Goal: Information Seeking & Learning: Learn about a topic

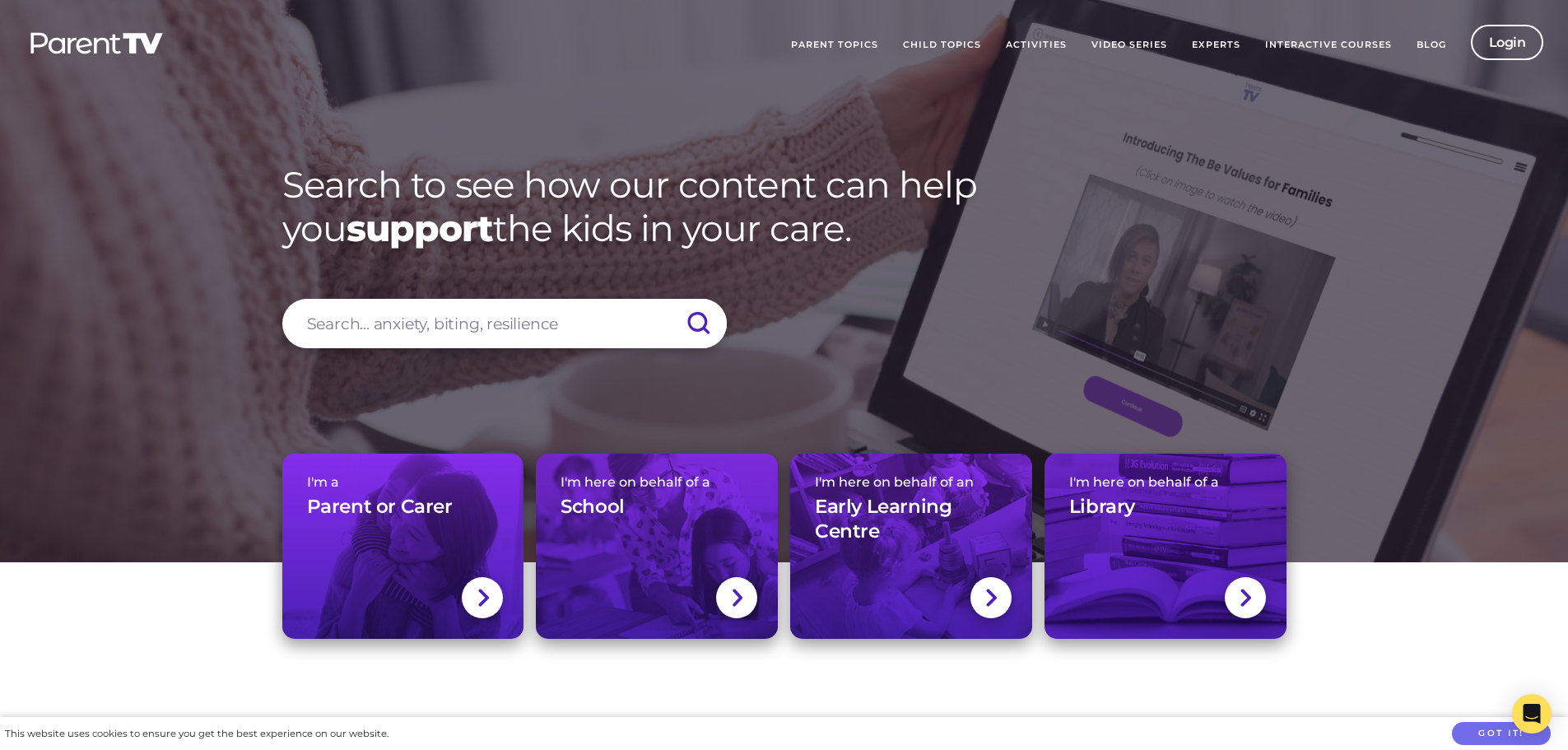
click at [1030, 45] on link "Activities" at bounding box center [1036, 45] width 85 height 41
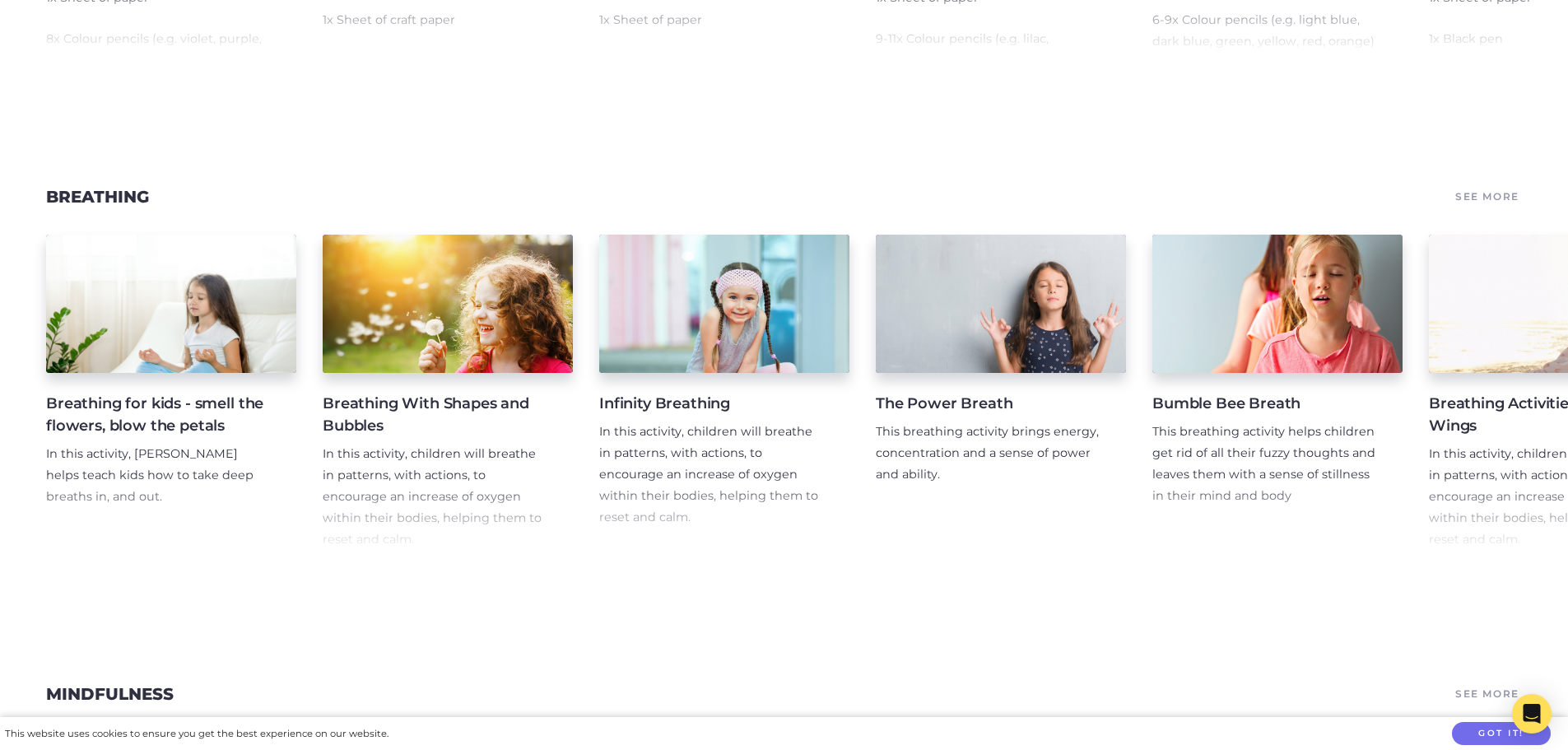
scroll to position [5682, 0]
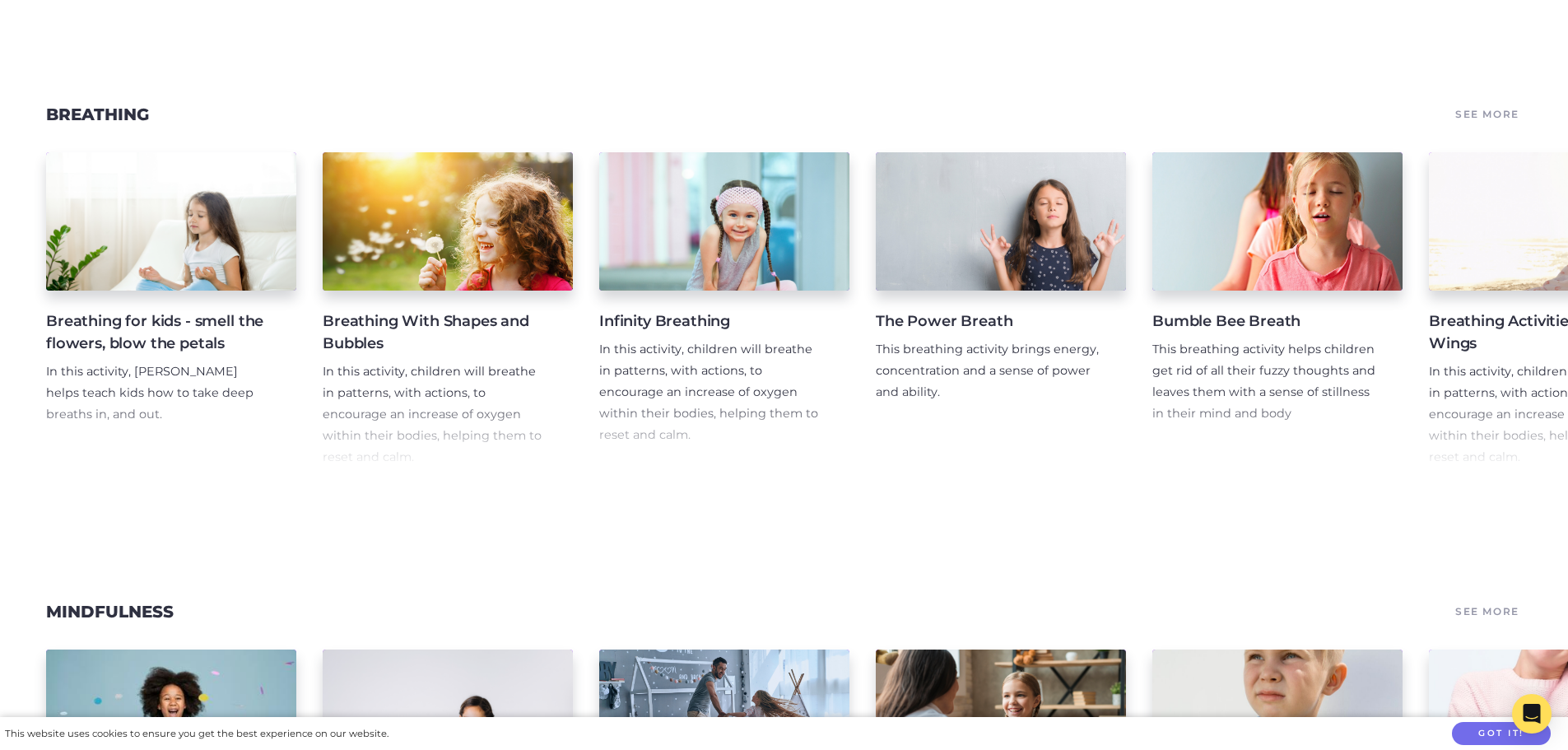
click at [173, 355] on h4 "Breathing for kids - smell the flowers, blow the petals" at bounding box center [158, 332] width 224 height 44
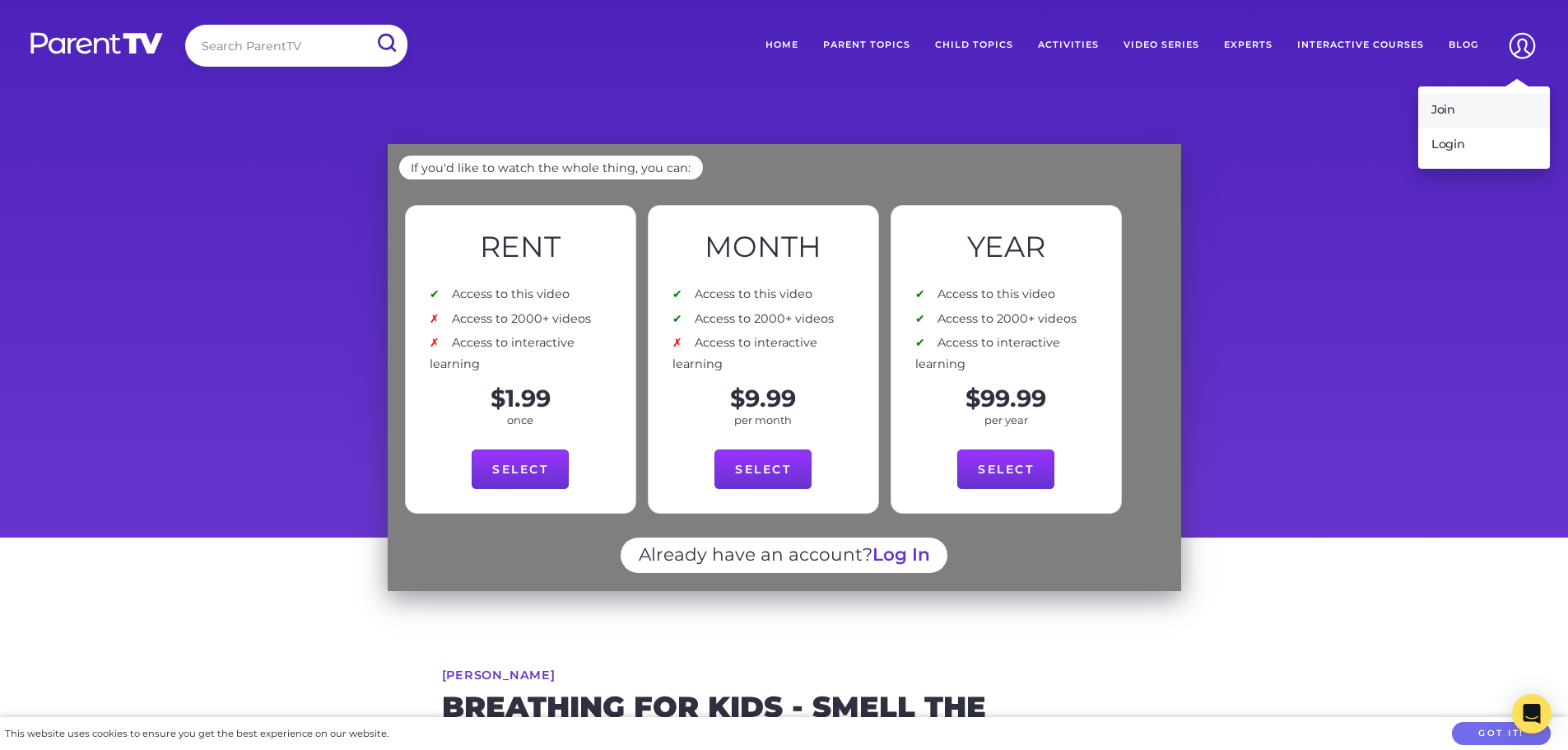
click at [1453, 106] on link "Join" at bounding box center [1483, 110] width 131 height 34
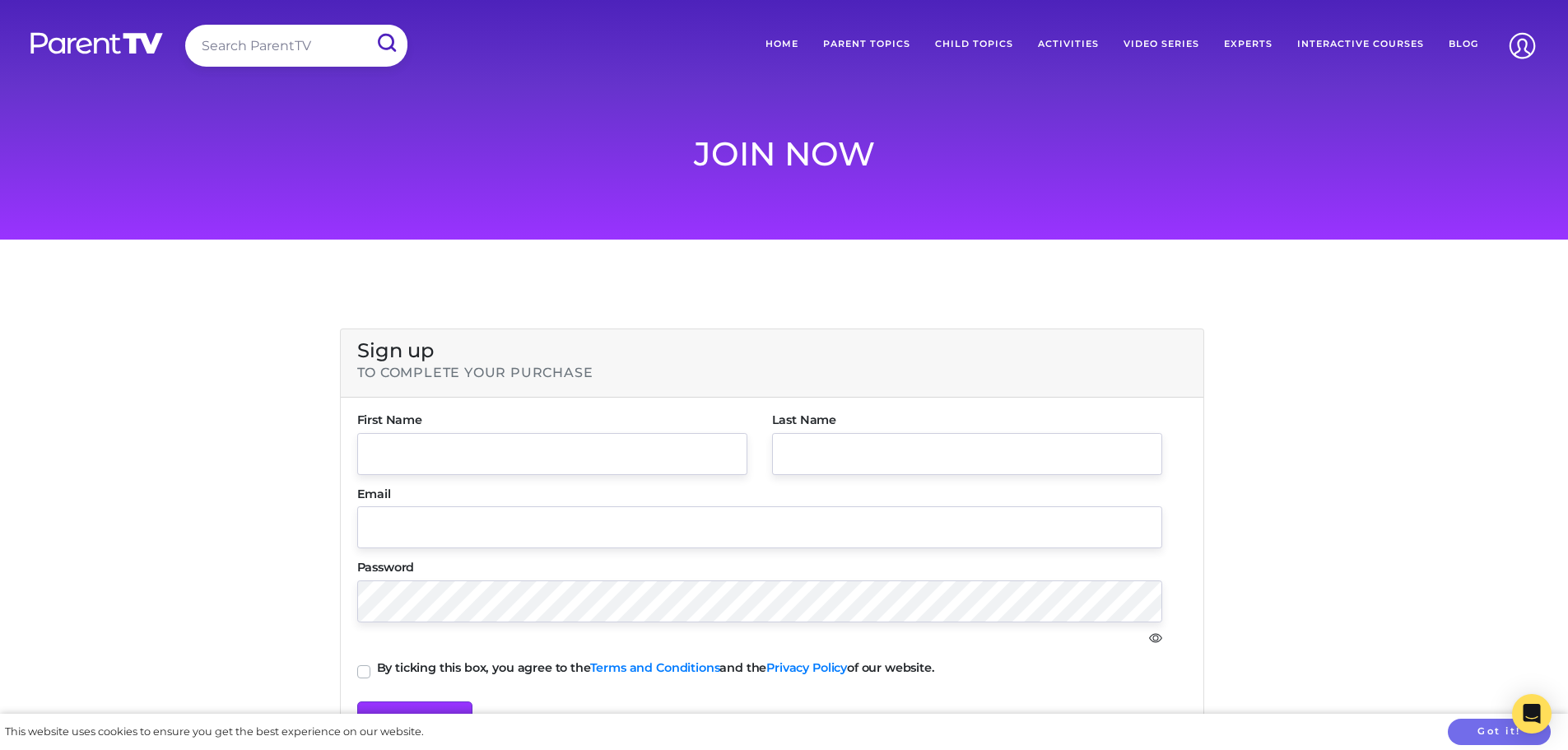
scroll to position [82, 0]
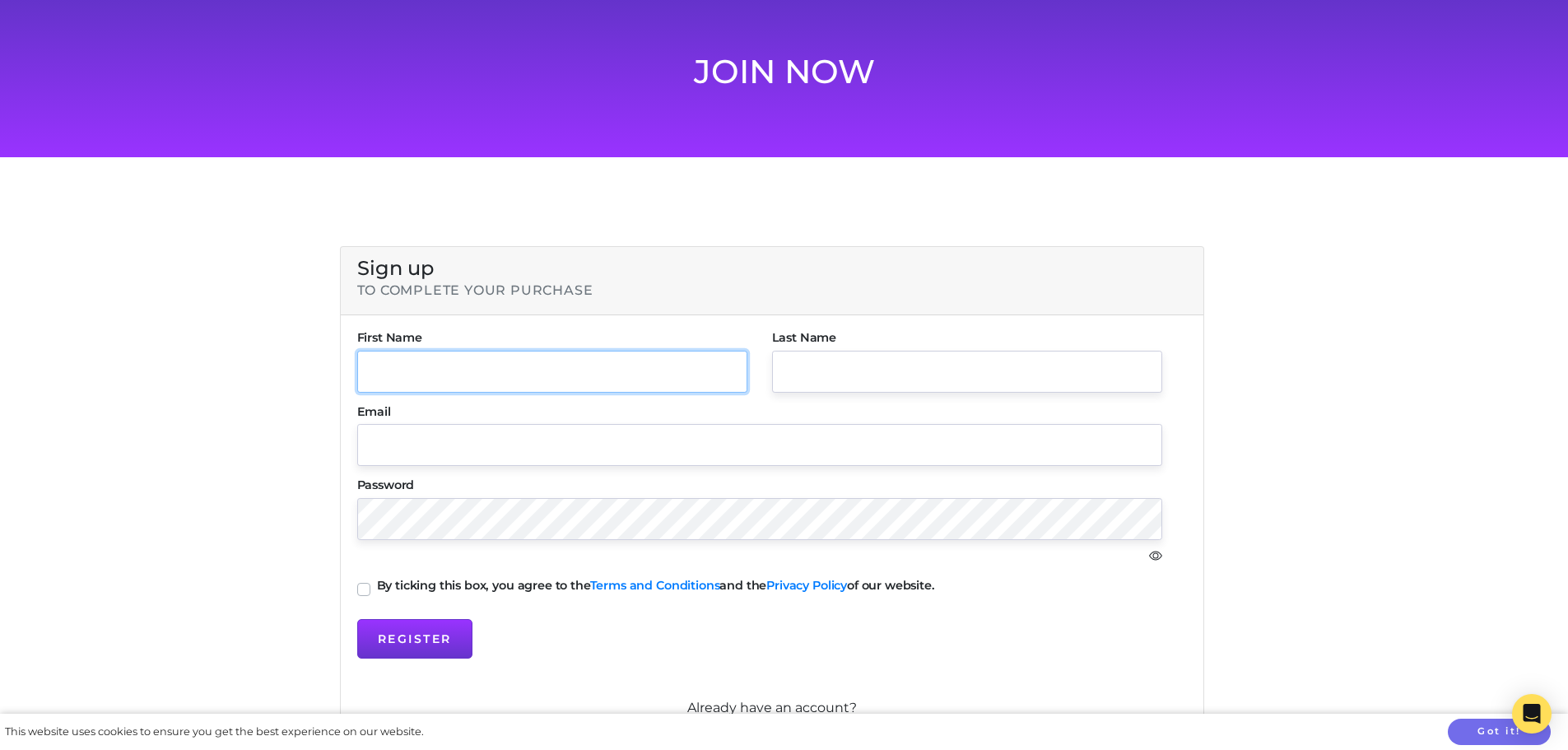
click at [422, 370] on input "text" at bounding box center [552, 372] width 390 height 42
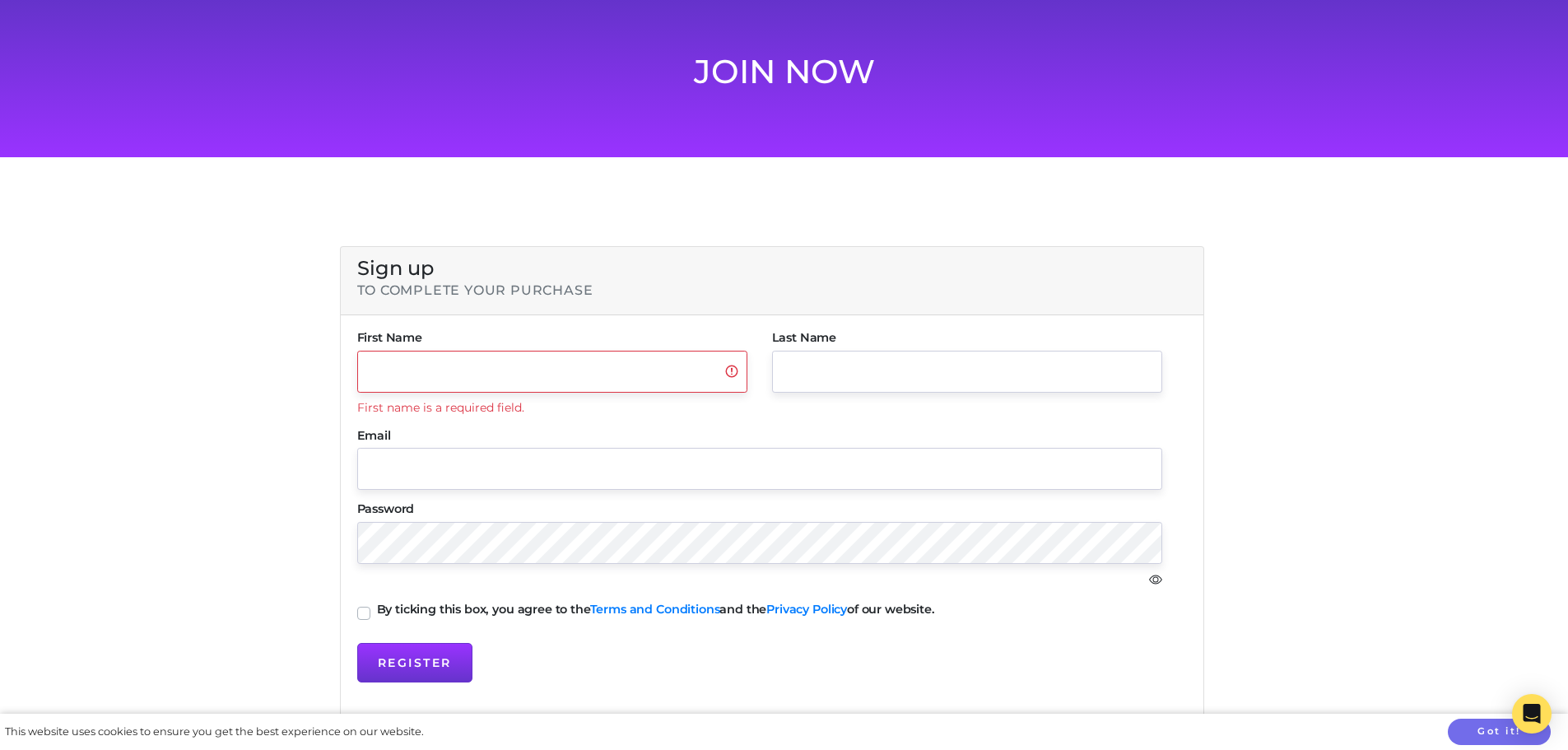
click at [450, 298] on h6 "to complete your purchase" at bounding box center [772, 290] width 830 height 16
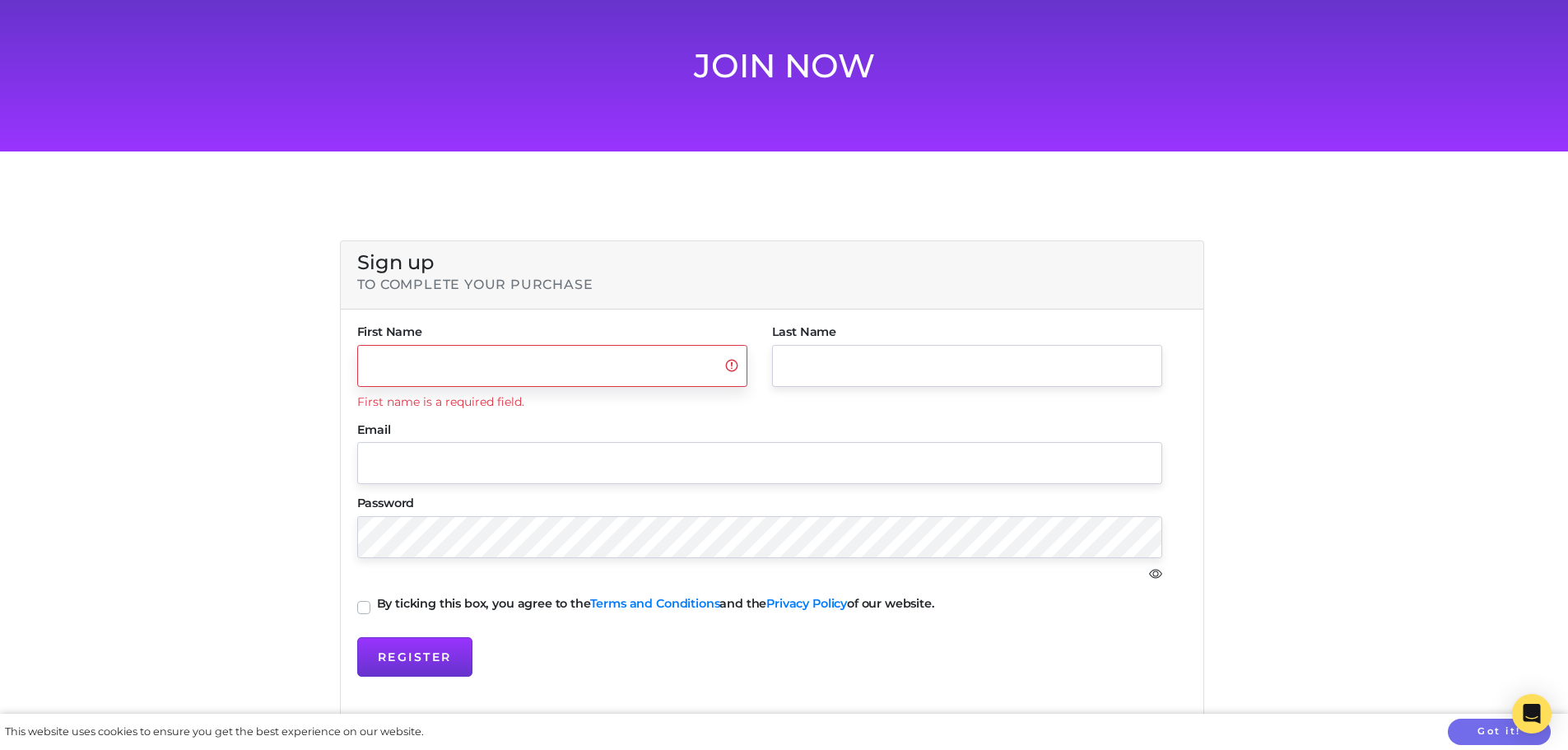
scroll to position [0, 0]
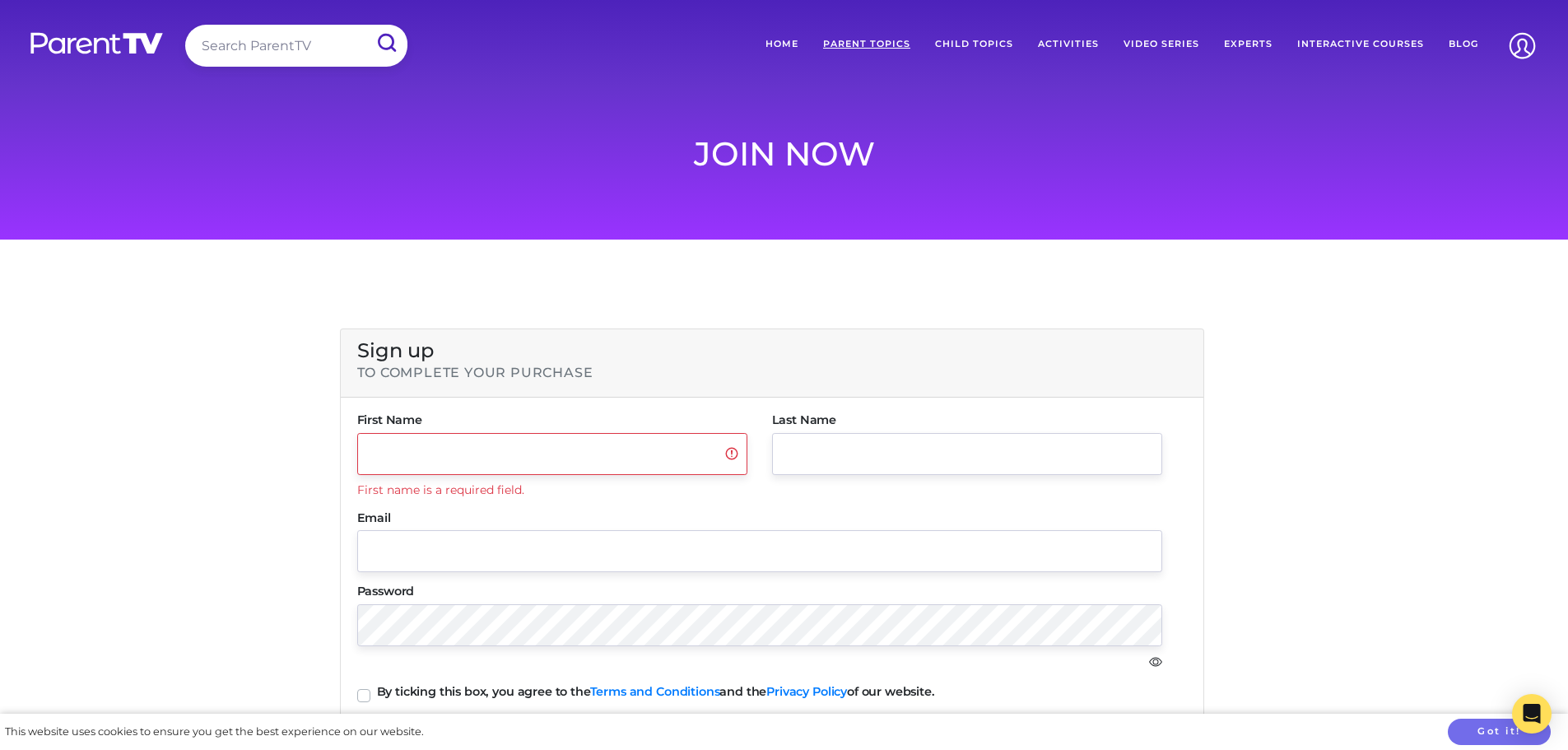
click at [869, 44] on link "Parent Topics" at bounding box center [867, 44] width 112 height 39
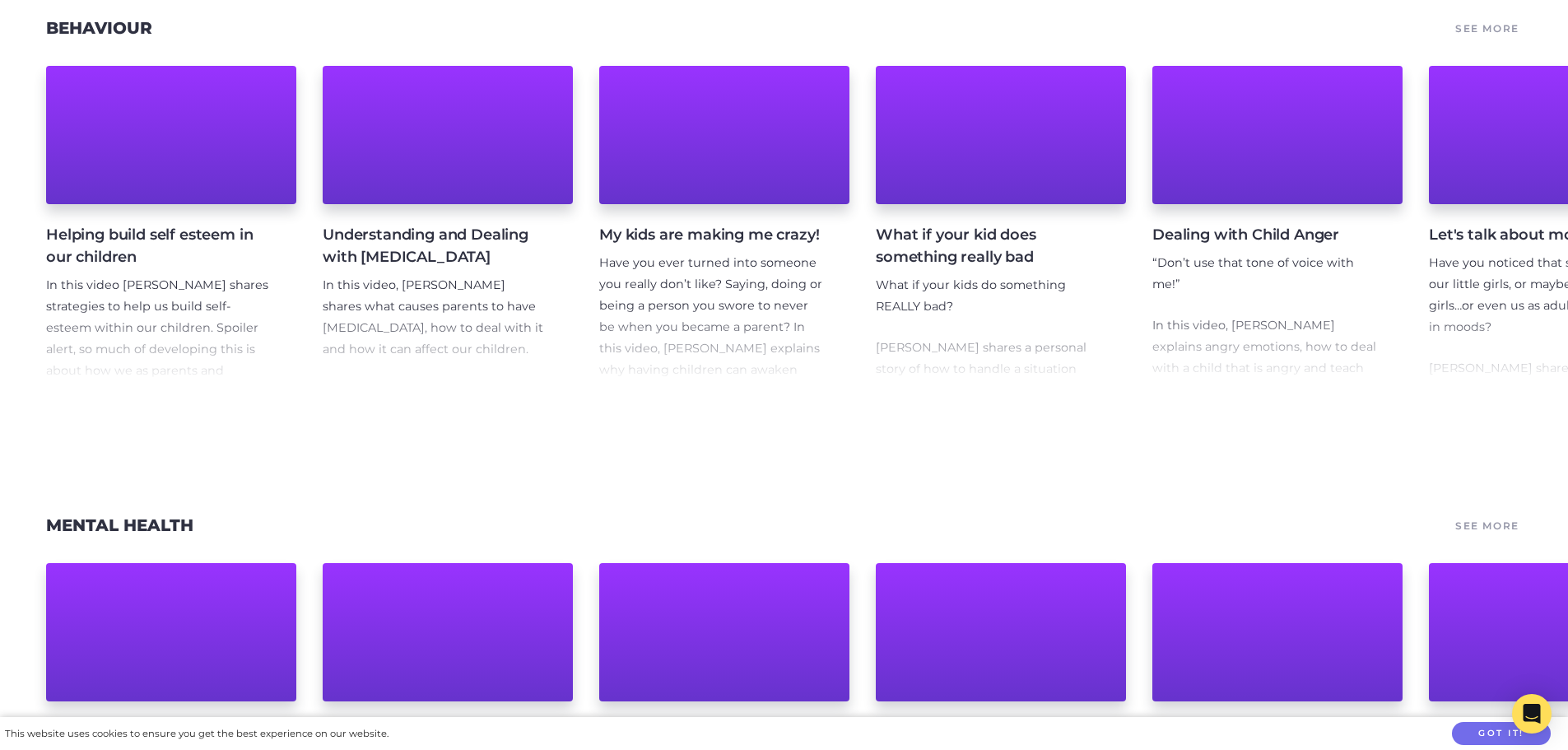
scroll to position [1729, 0]
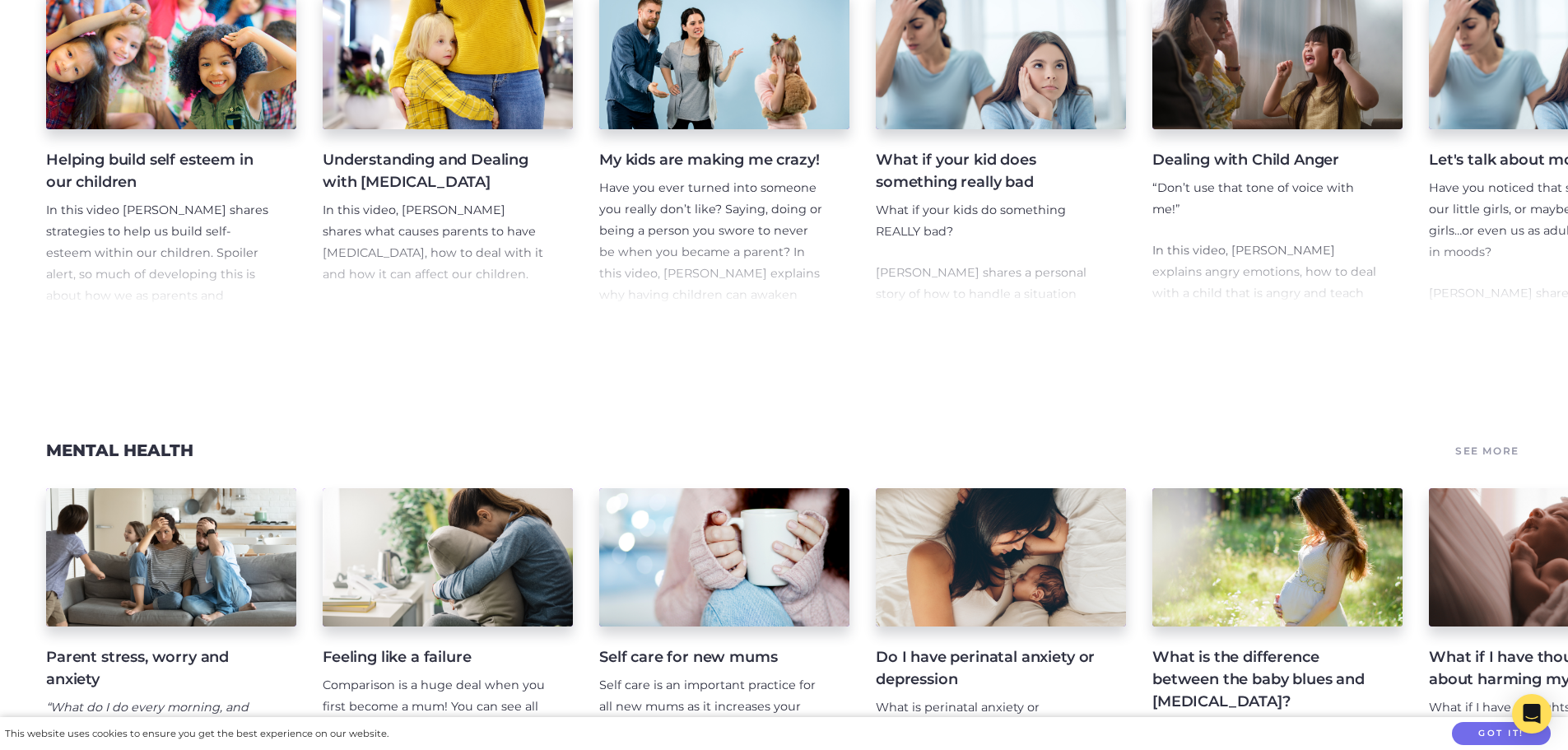
click at [126, 193] on h4 "Helping build self esteem in our children" at bounding box center [158, 171] width 224 height 44
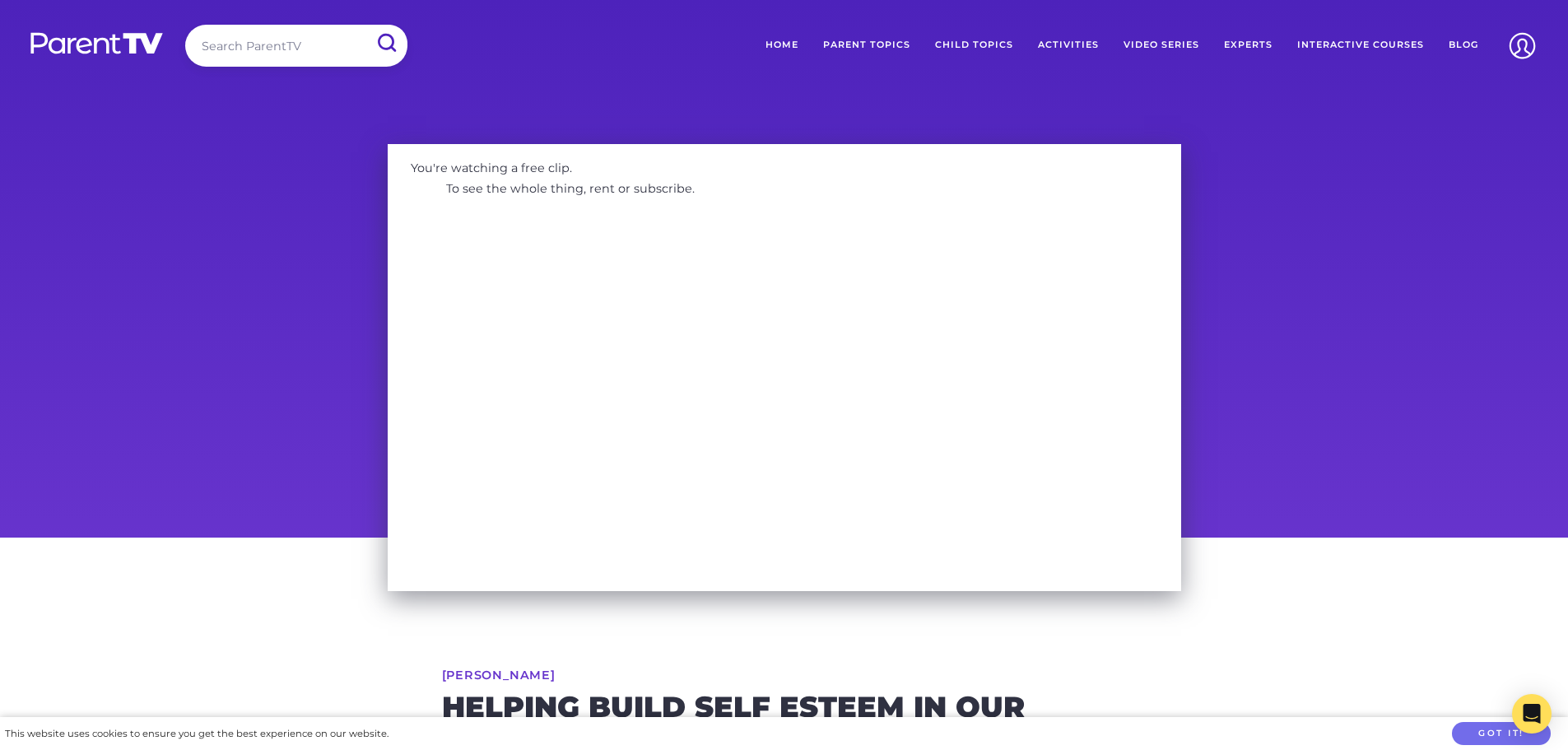
click at [1144, 42] on link "Video Series" at bounding box center [1161, 45] width 100 height 41
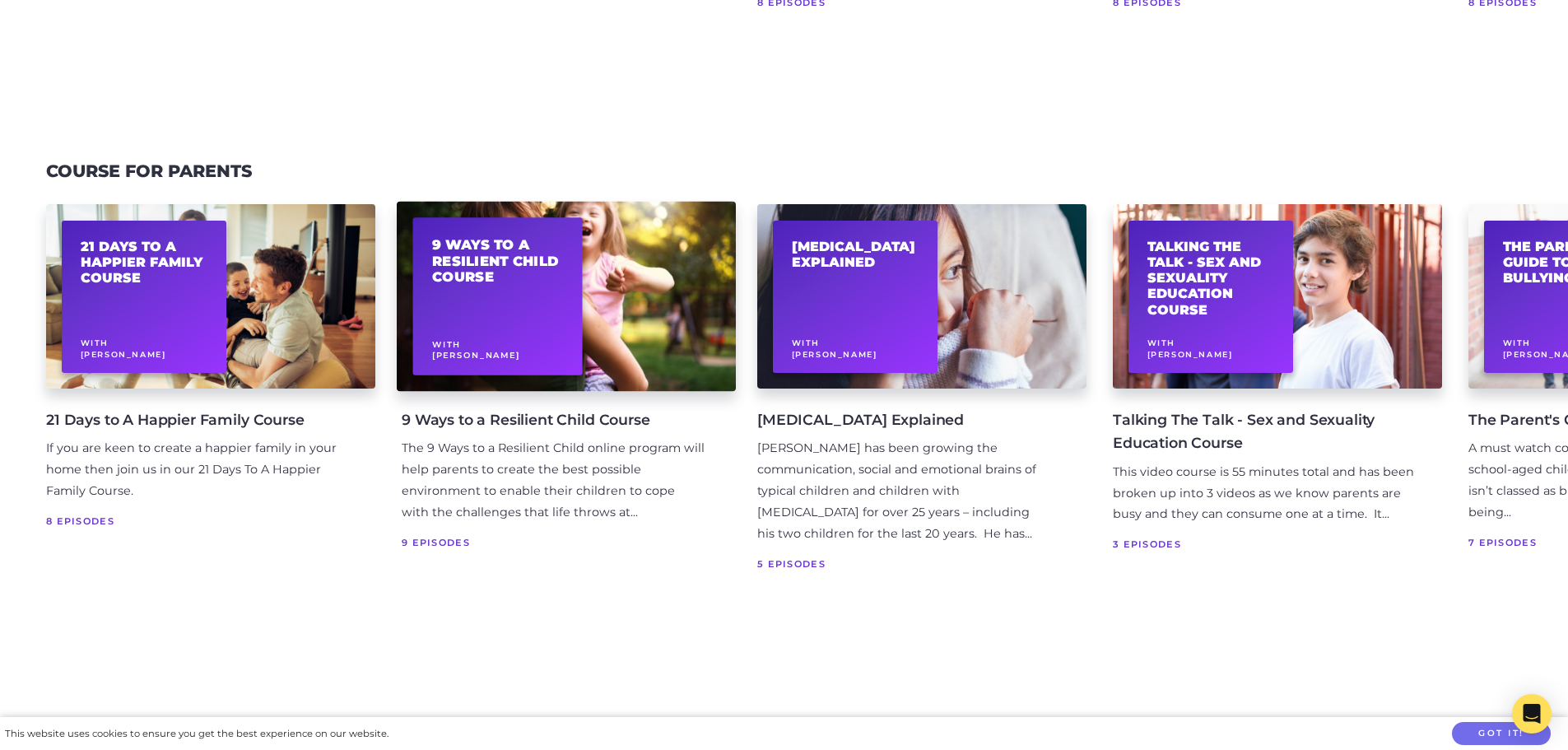
scroll to position [741, 0]
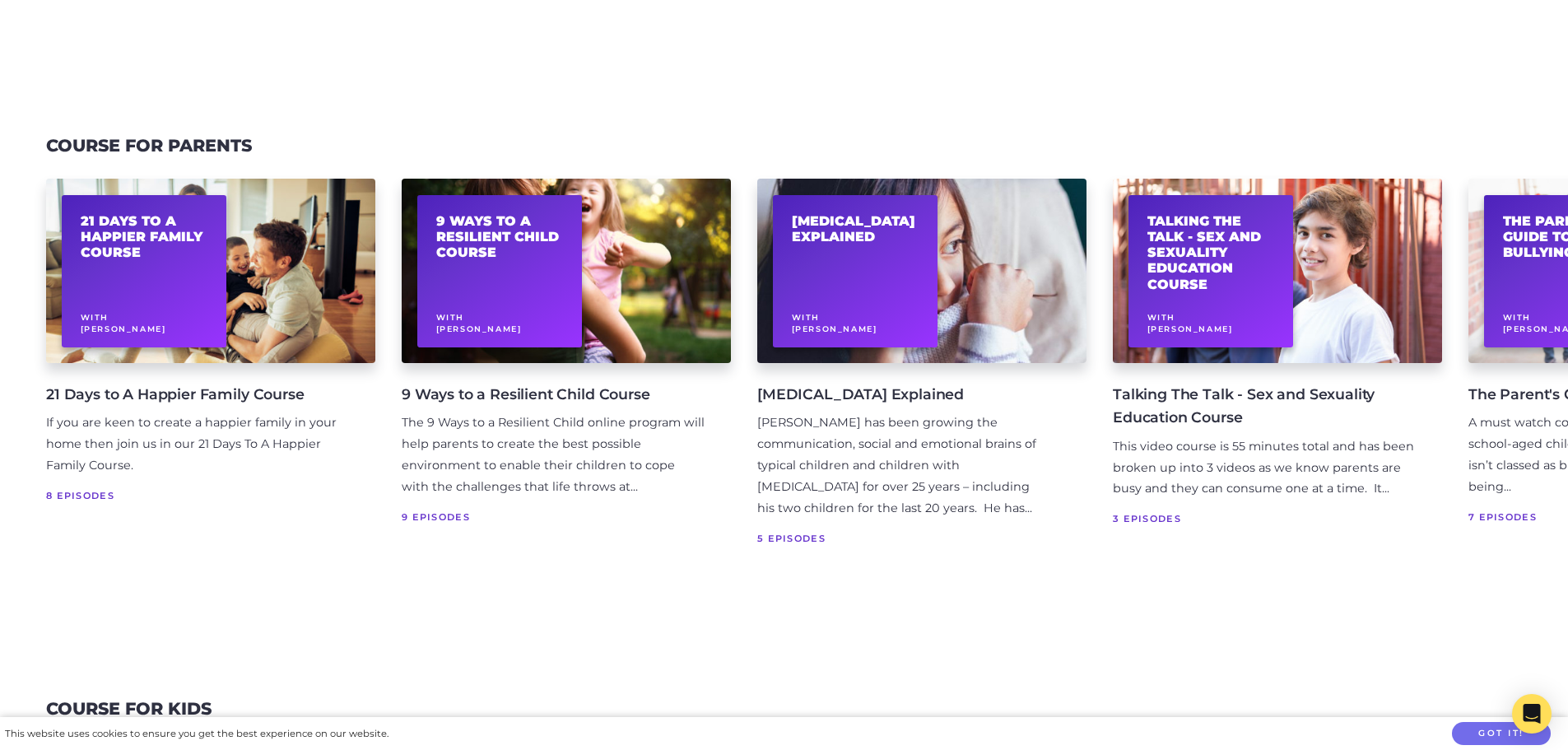
click at [566, 443] on div "The 9 Ways to a Resilient Child online program will help parents to create the …" at bounding box center [553, 455] width 303 height 85
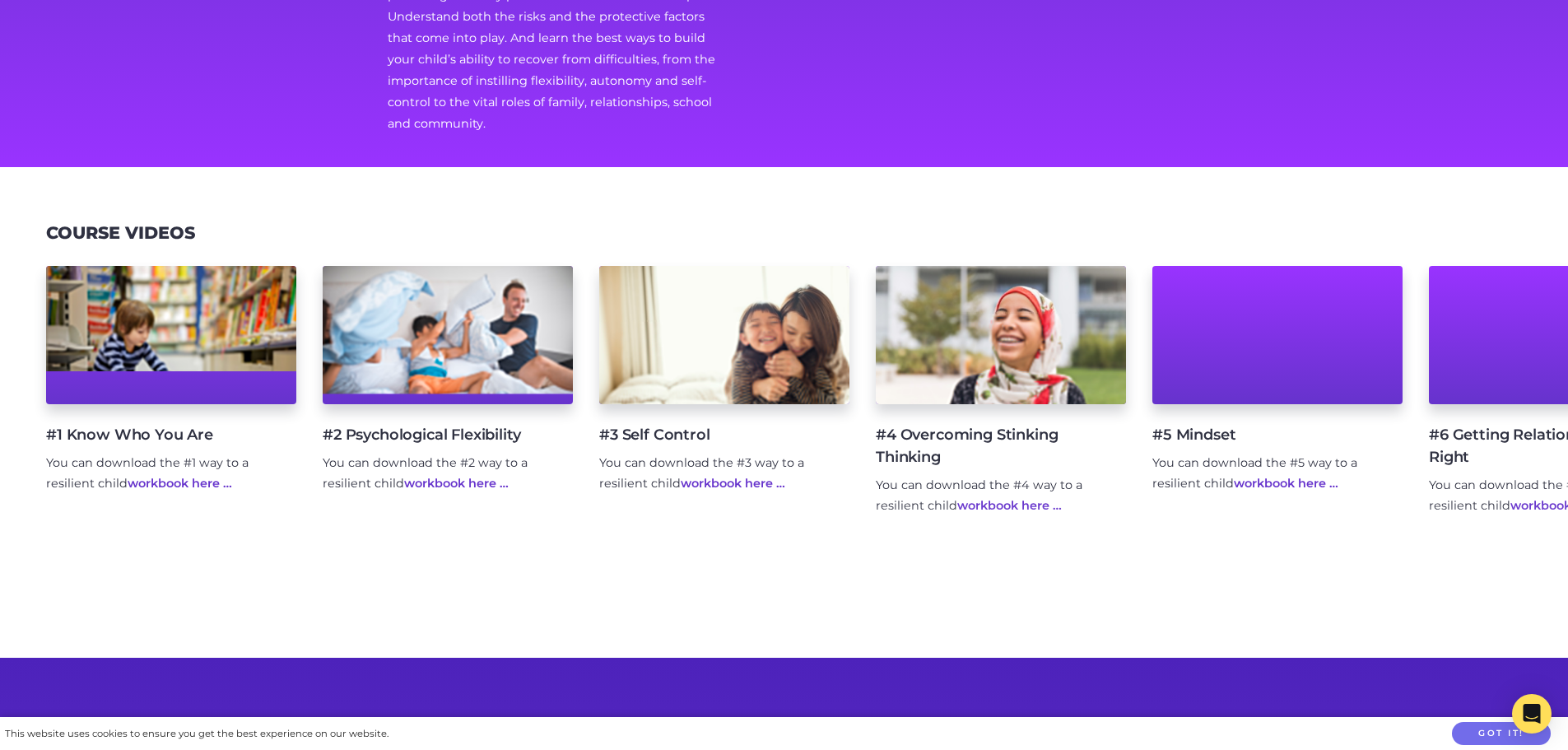
scroll to position [412, 0]
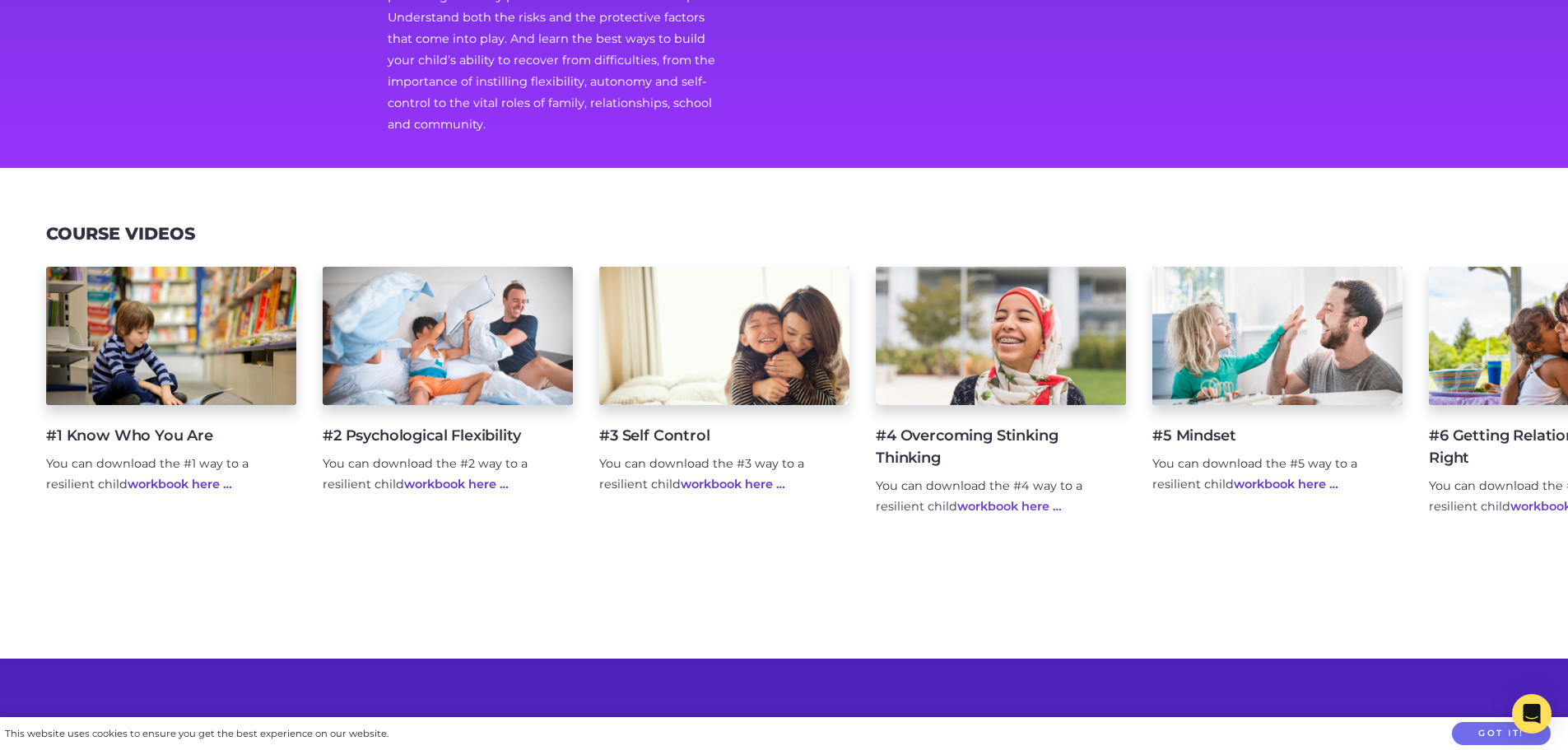
click at [172, 477] on link "workbook here …" at bounding box center [179, 485] width 105 height 15
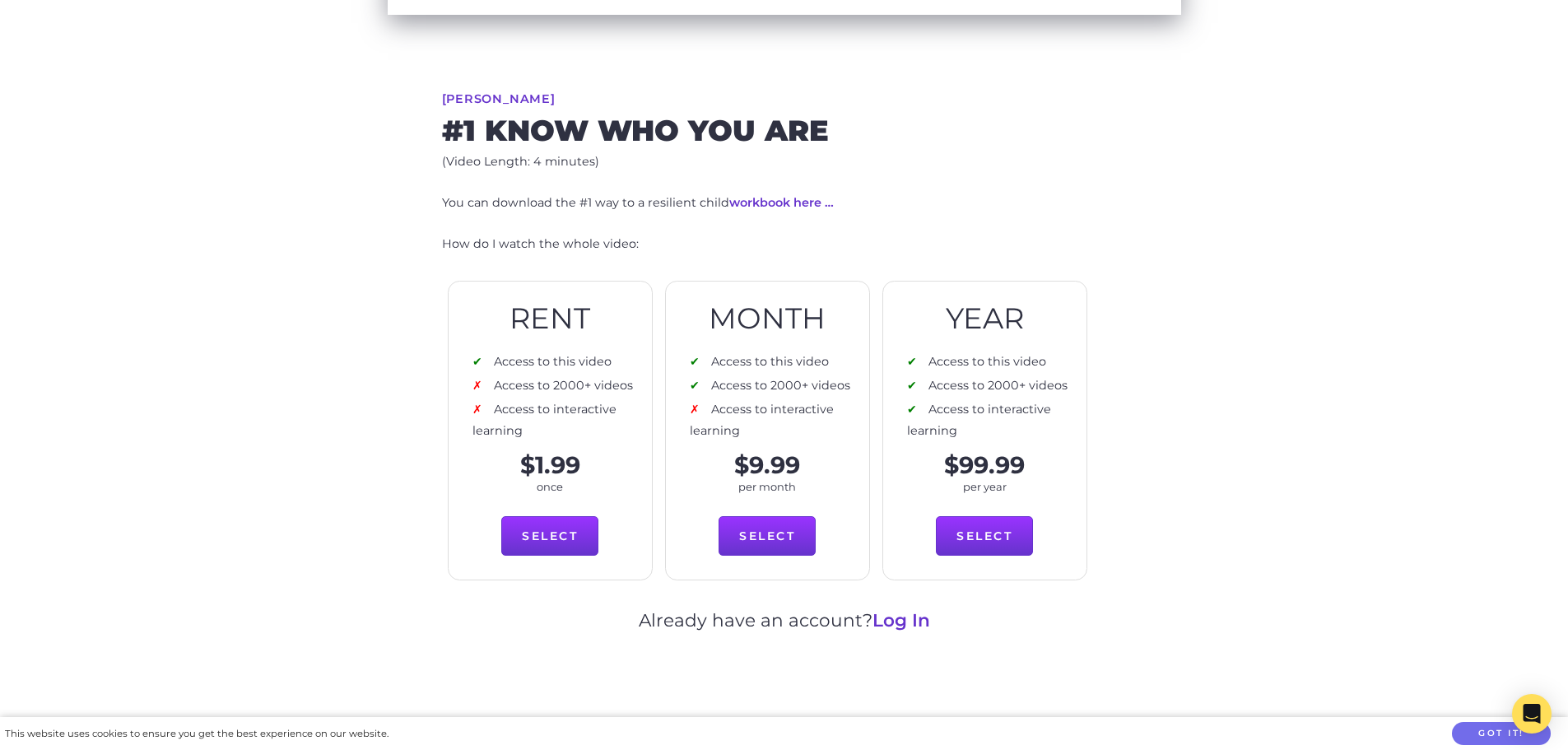
scroll to position [988, 0]
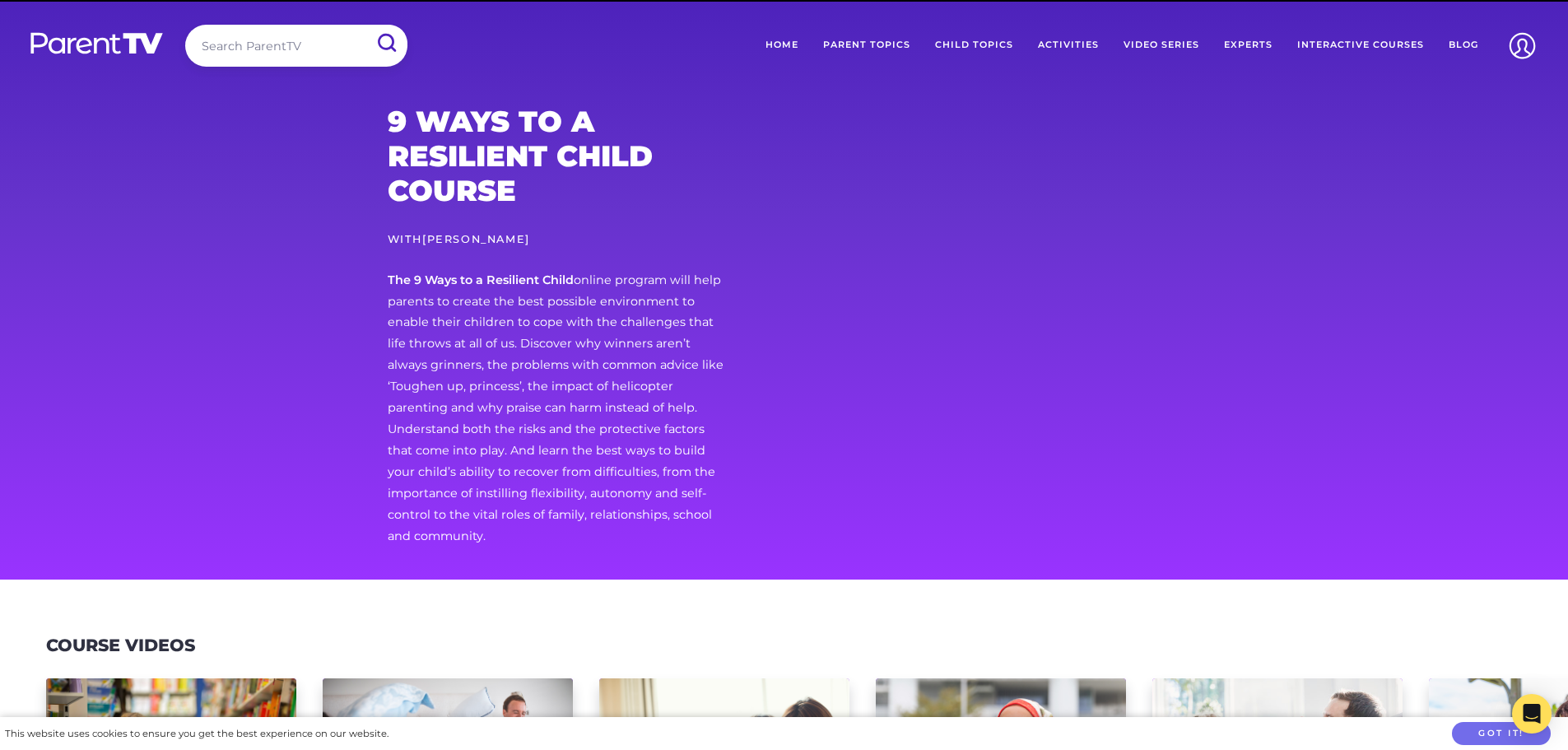
scroll to position [412, 0]
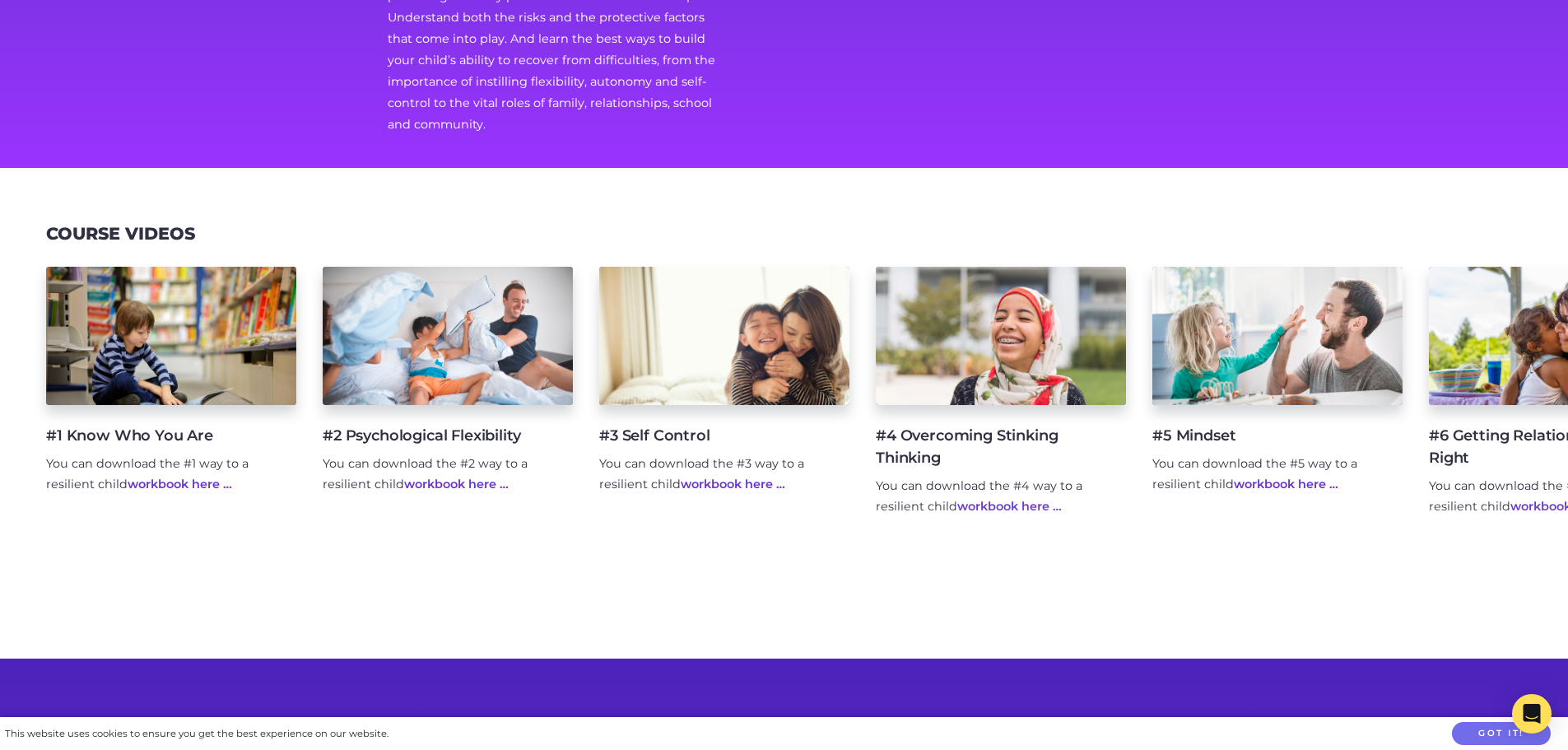
click at [230, 429] on div "#1 Know Who You Are You can download the #1 way to a resilient child workbook h…" at bounding box center [171, 504] width 250 height 158
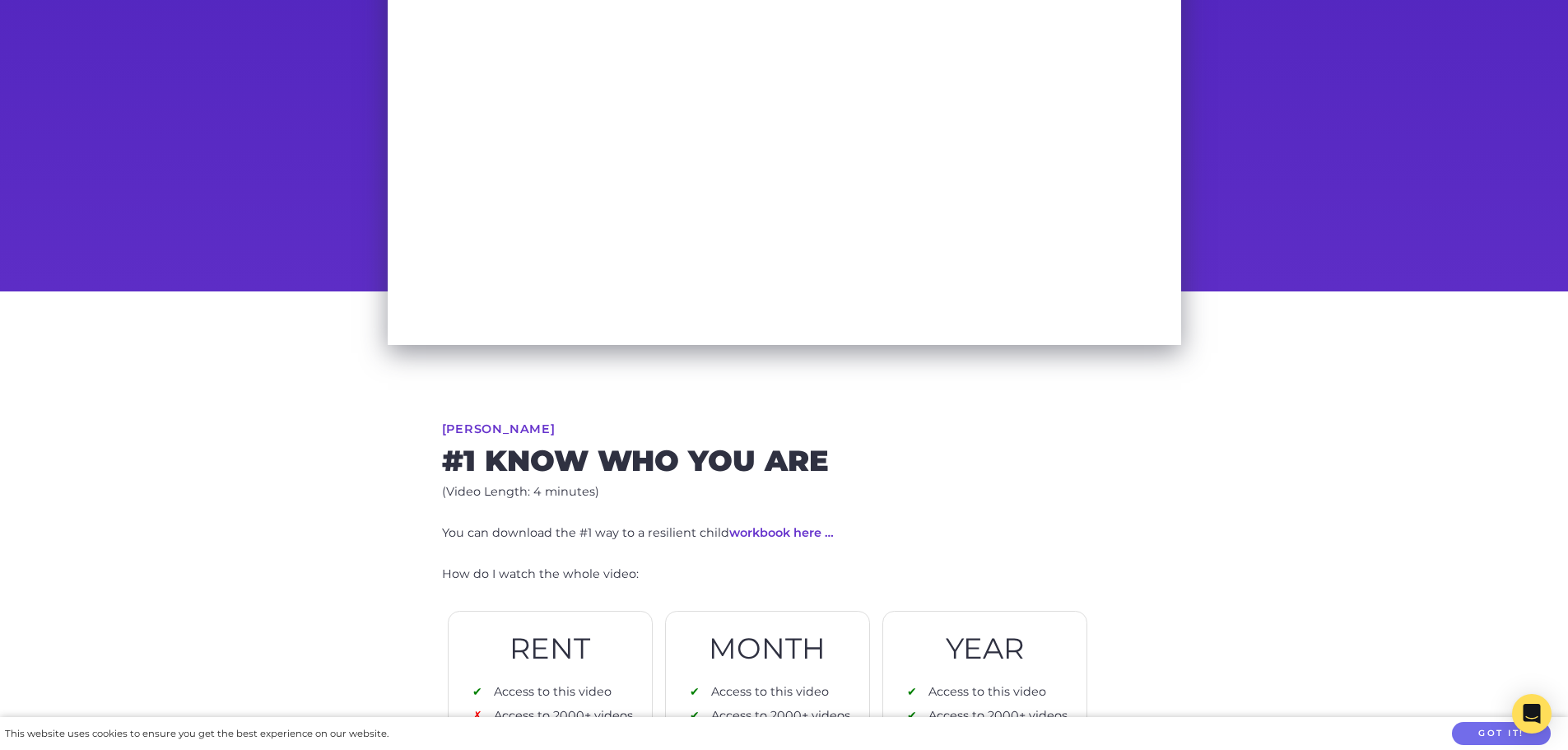
scroll to position [247, 0]
click at [749, 534] on link "workbook here …" at bounding box center [781, 532] width 105 height 15
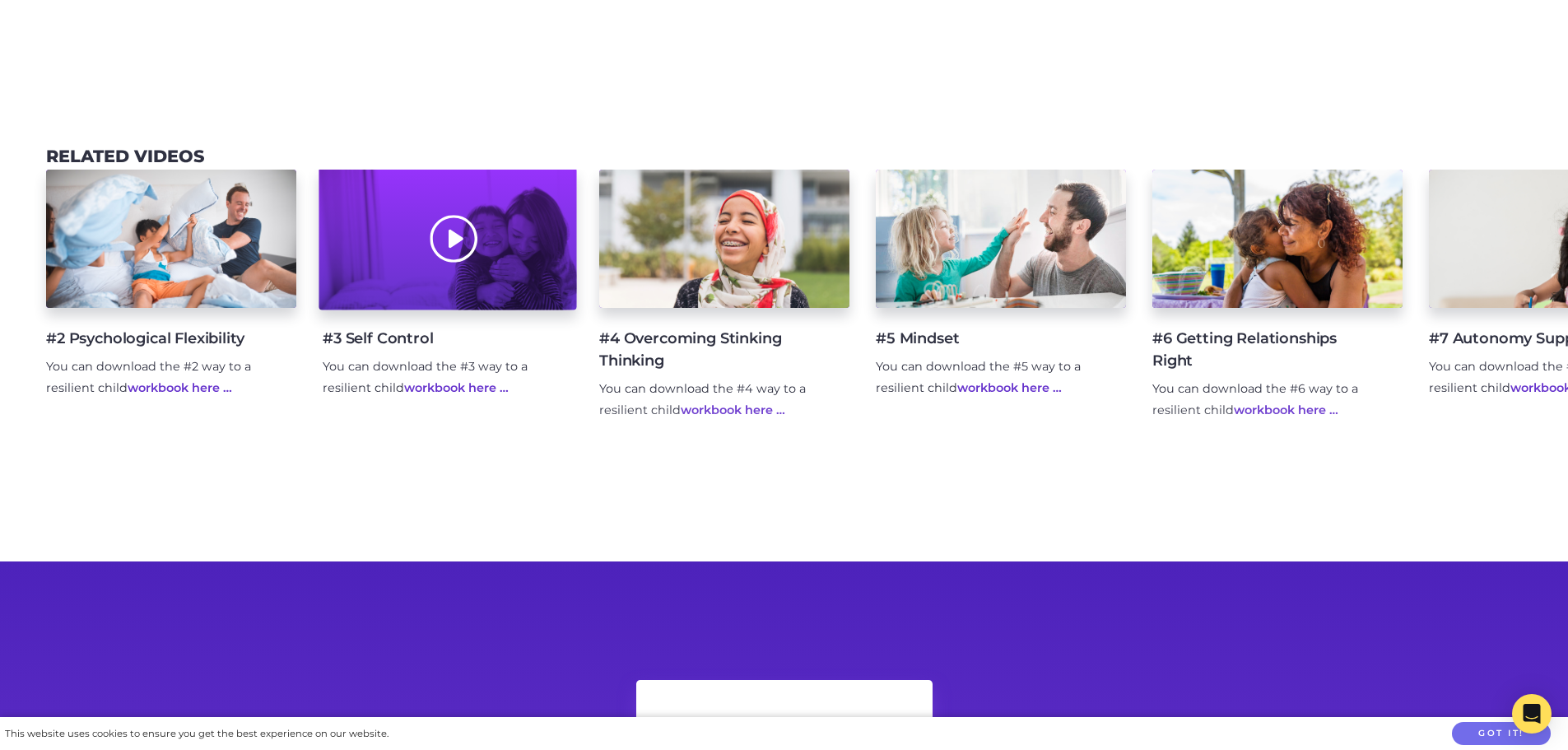
scroll to position [1738, 0]
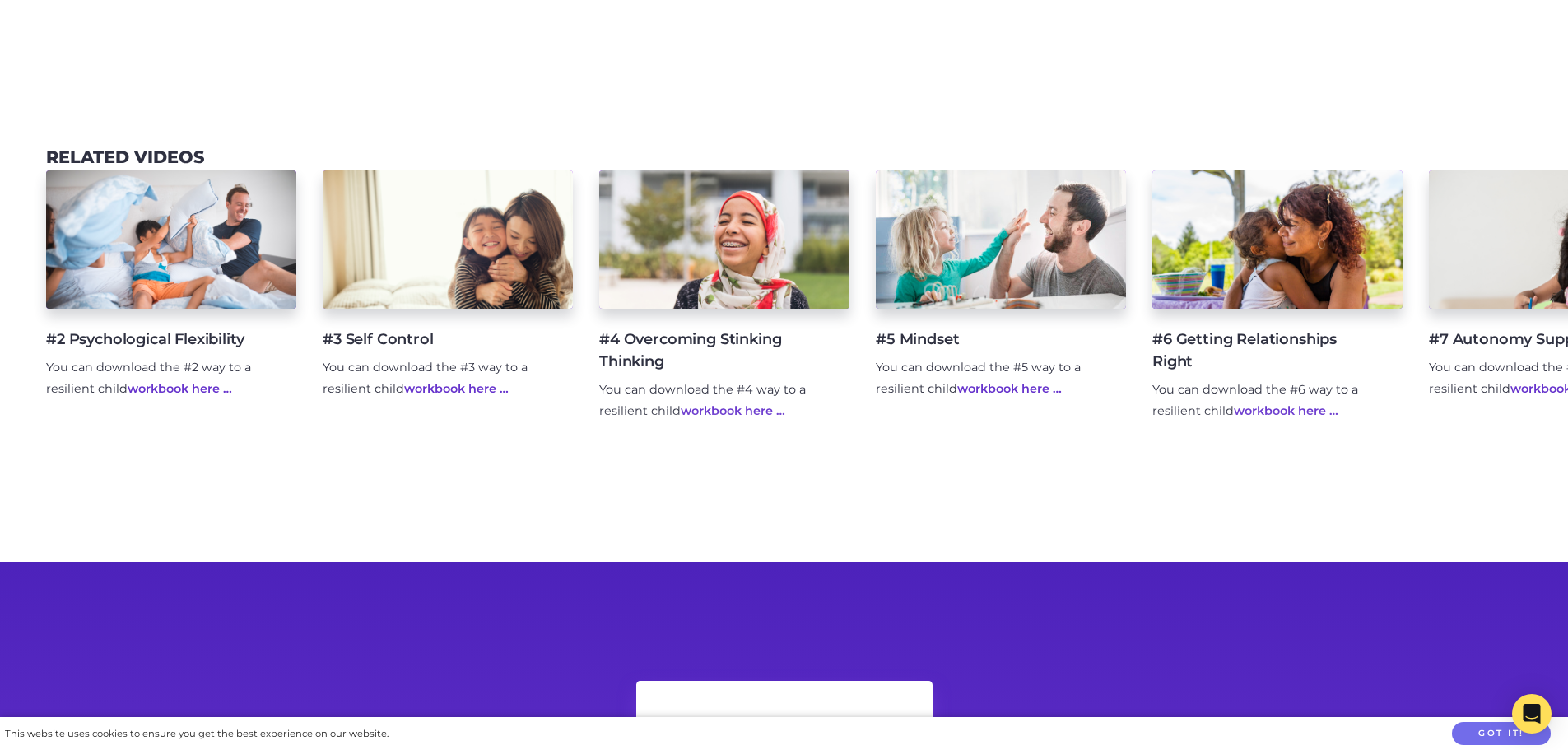
click at [483, 396] on link "workbook here …" at bounding box center [456, 388] width 105 height 15
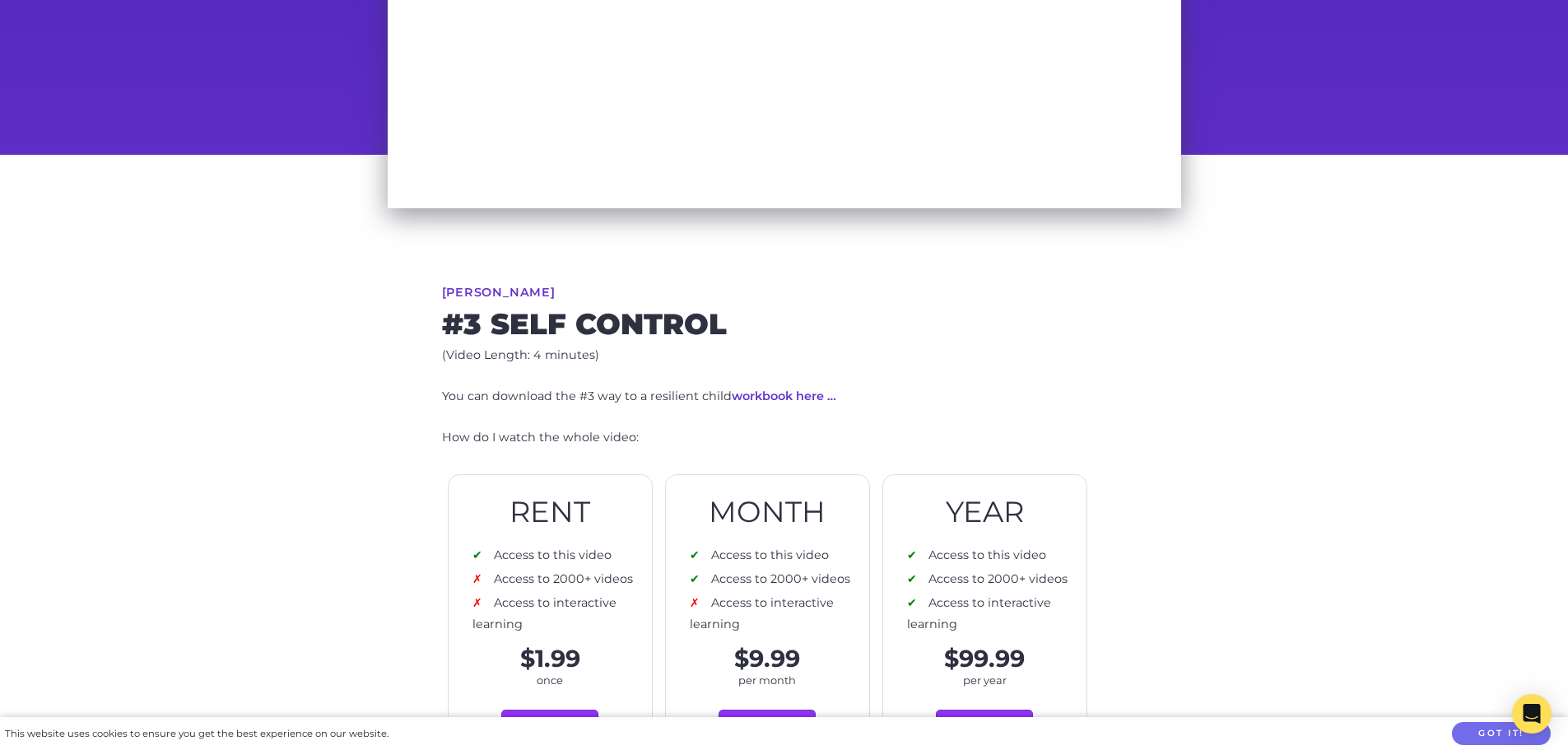
scroll to position [412, 0]
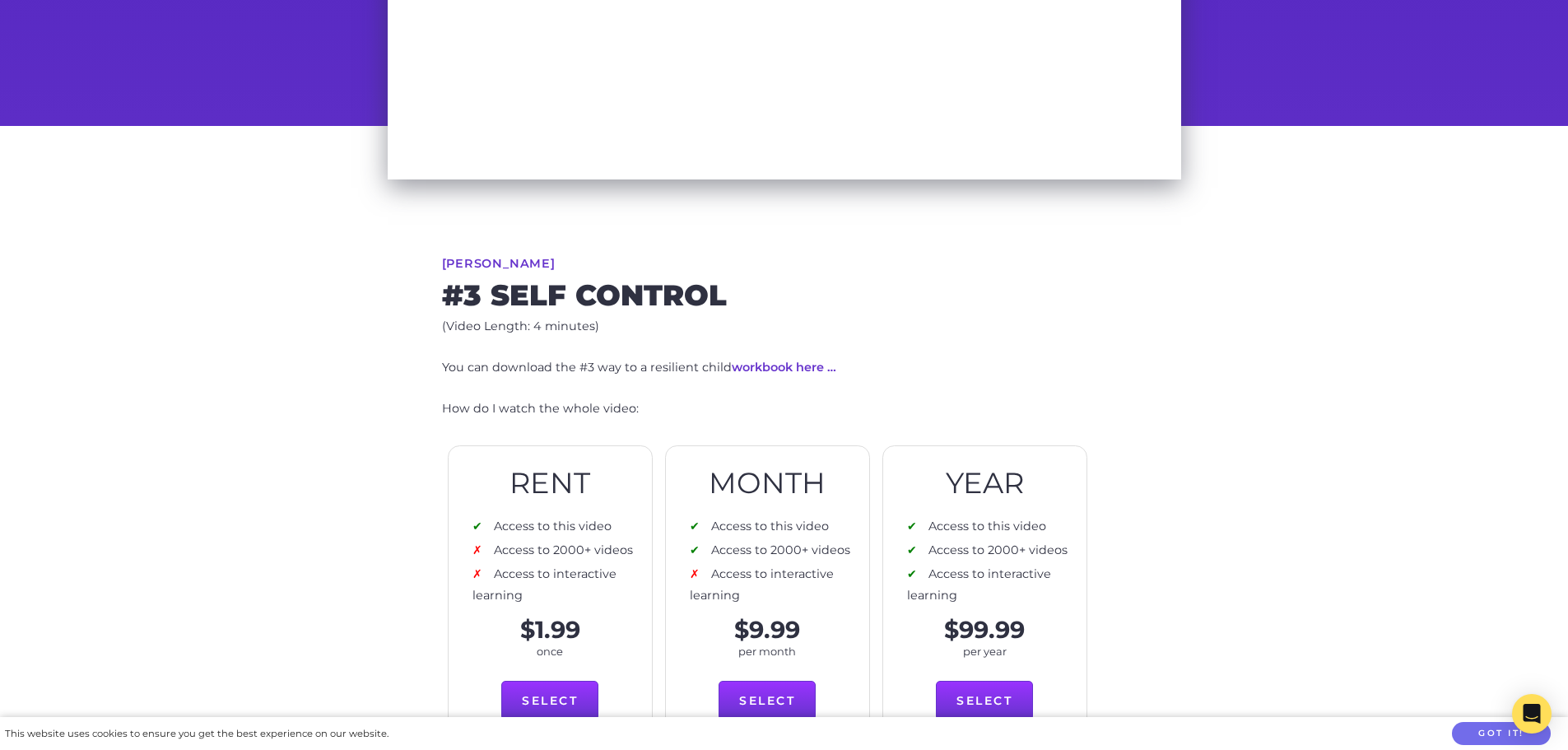
click at [801, 366] on link "workbook here …" at bounding box center [784, 367] width 105 height 15
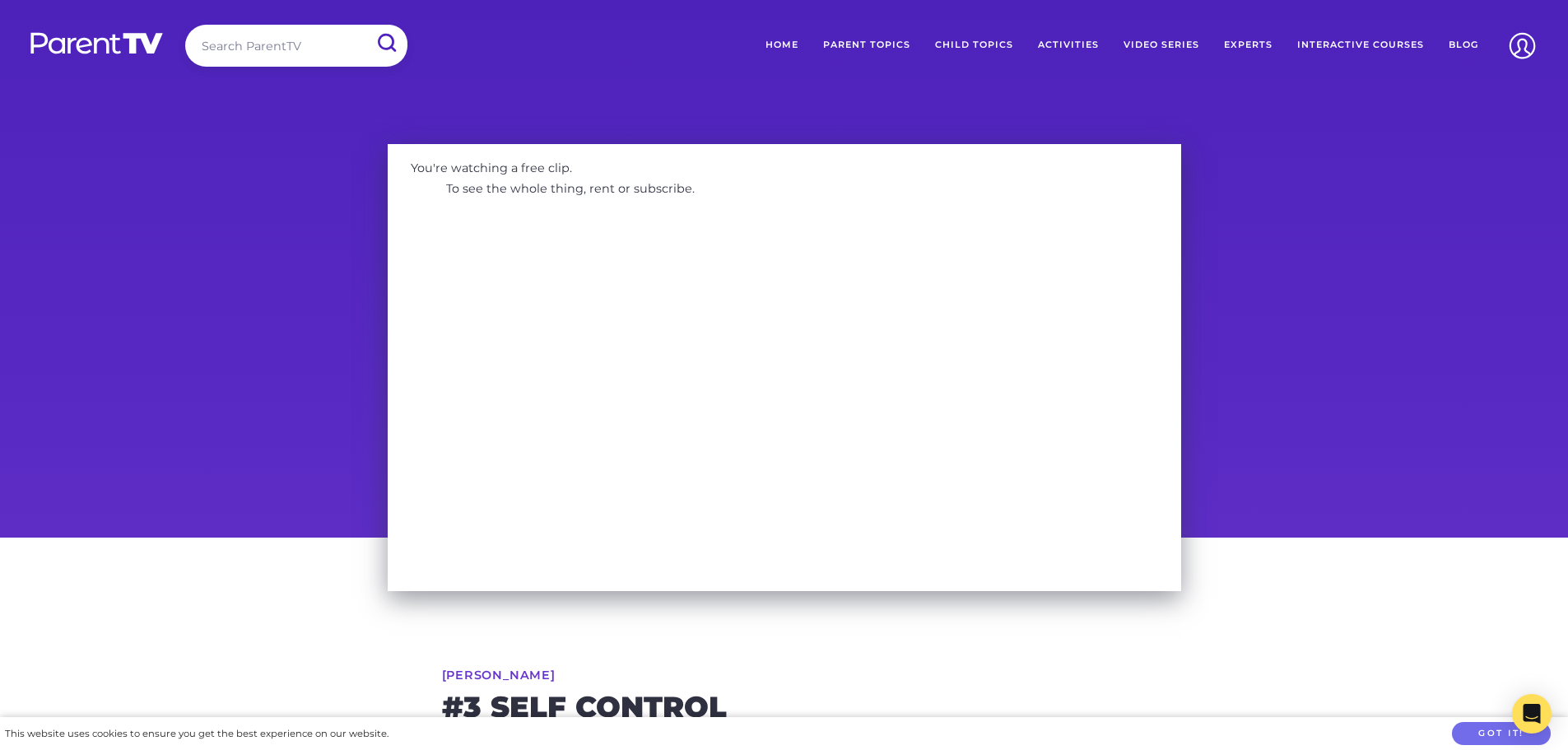
click at [897, 43] on link "Parent Topics" at bounding box center [867, 45] width 112 height 41
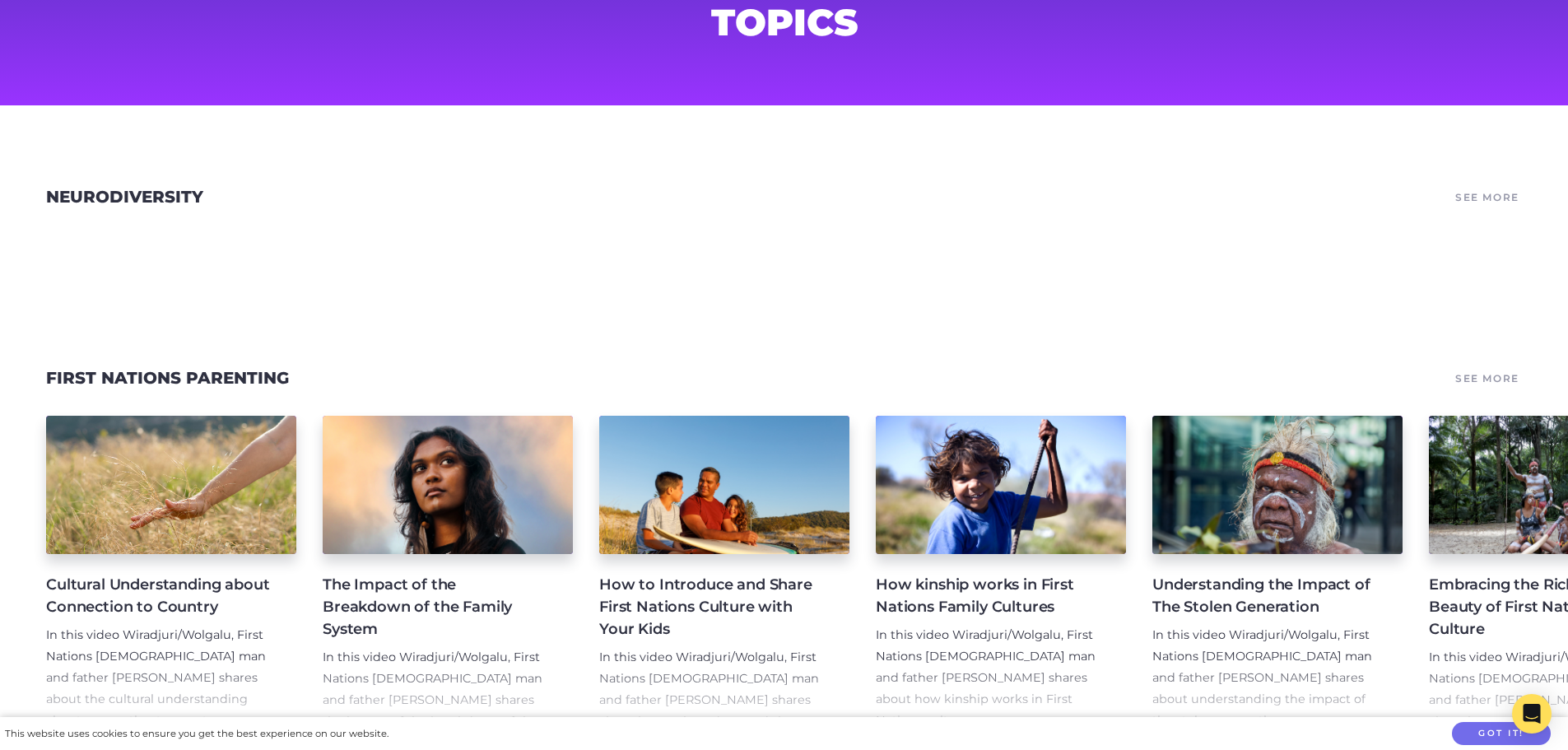
scroll to position [329, 0]
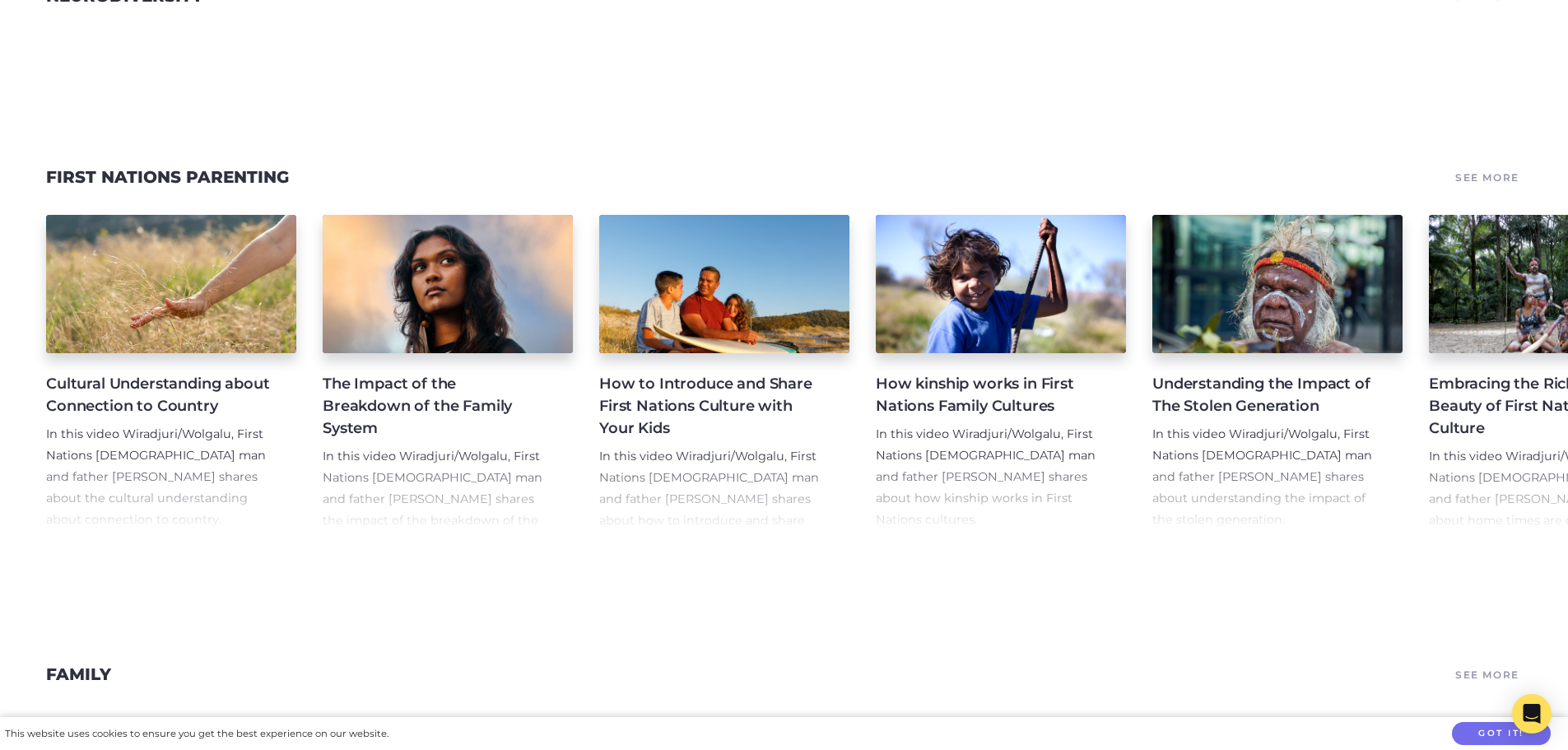
click at [192, 405] on h4 "Cultural Understanding about Connection to Country" at bounding box center [158, 395] width 224 height 44
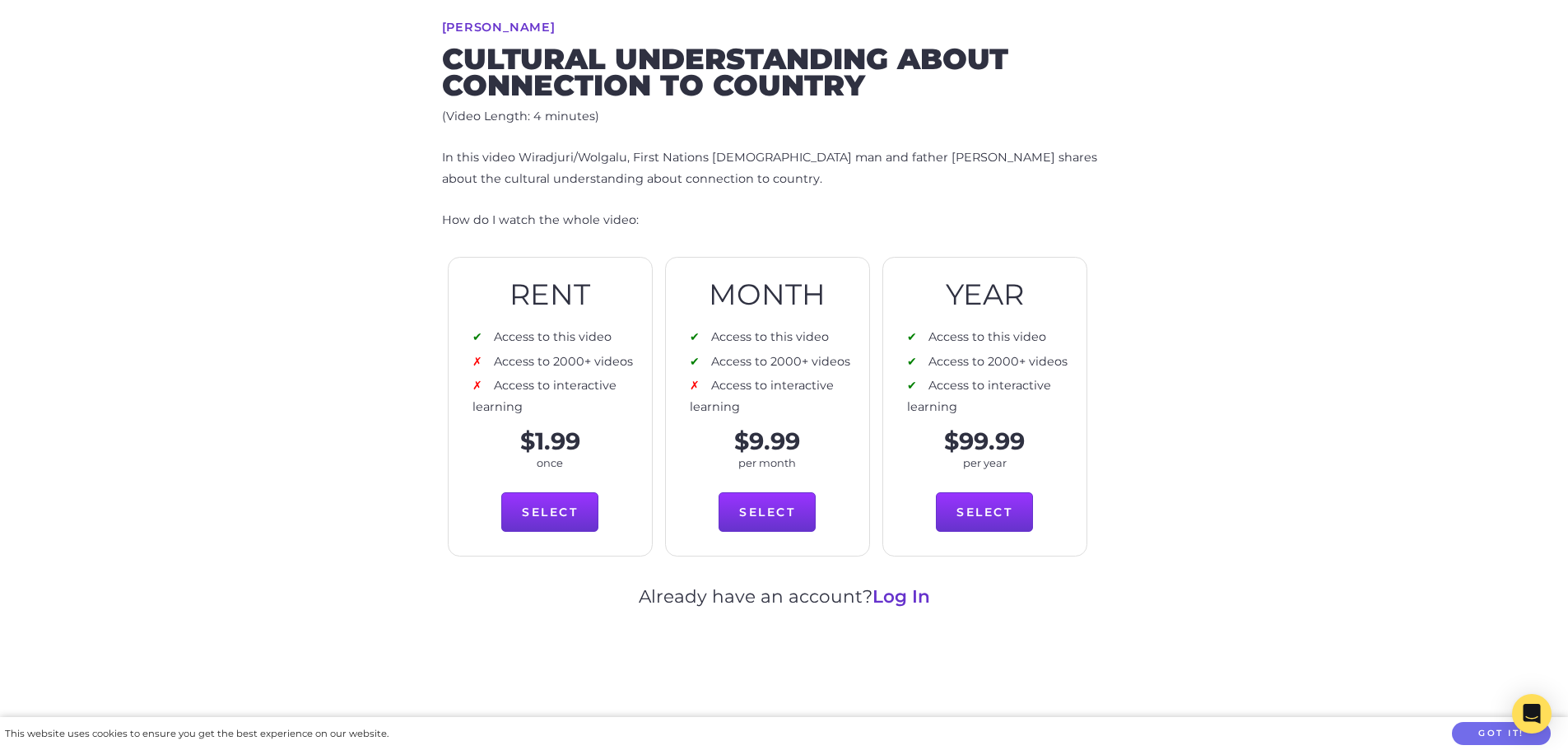
scroll to position [659, 0]
